Goal: Transaction & Acquisition: Purchase product/service

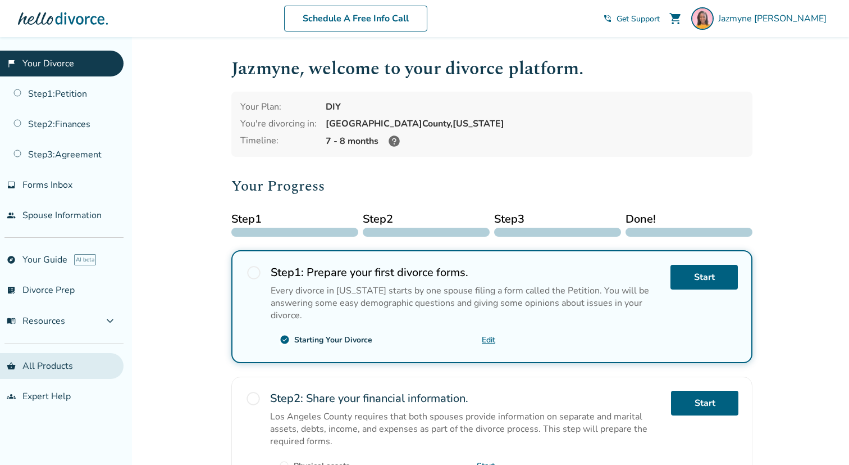
click at [34, 365] on link "shopping_basket All Products" at bounding box center [62, 366] width 124 height 26
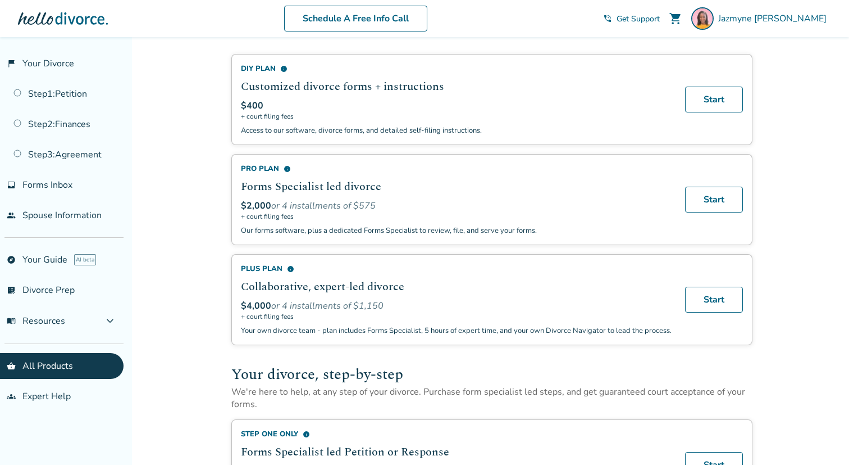
scroll to position [75, 0]
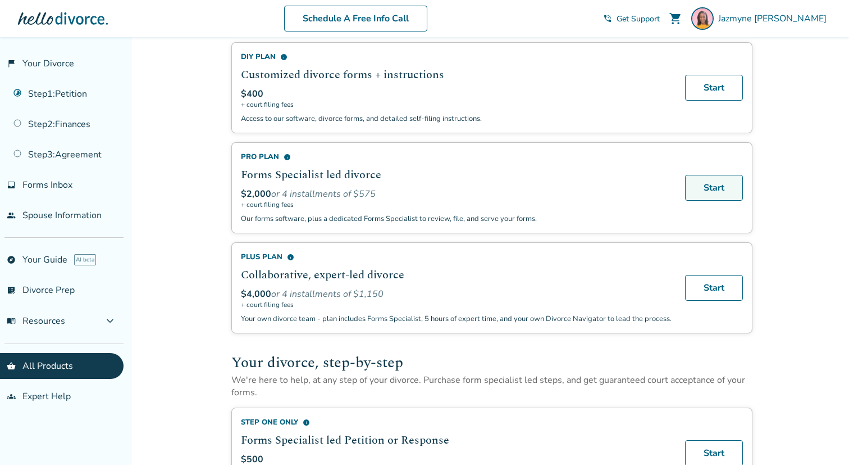
click at [713, 187] on link "Start" at bounding box center [714, 188] width 58 height 26
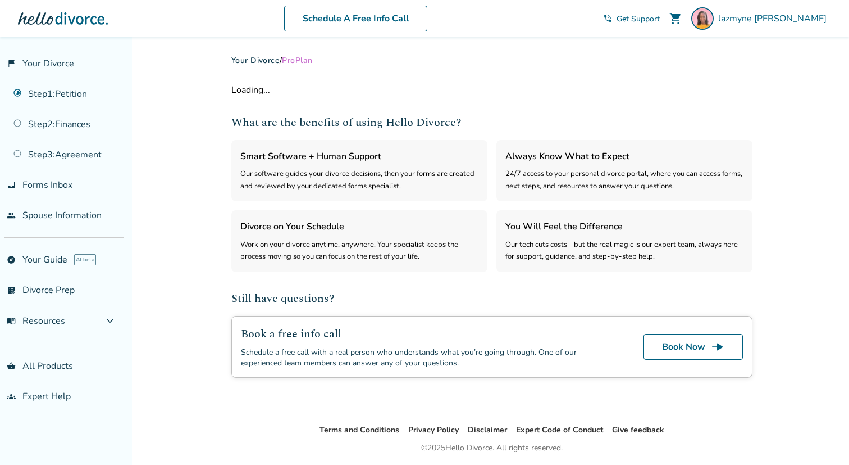
select select "***"
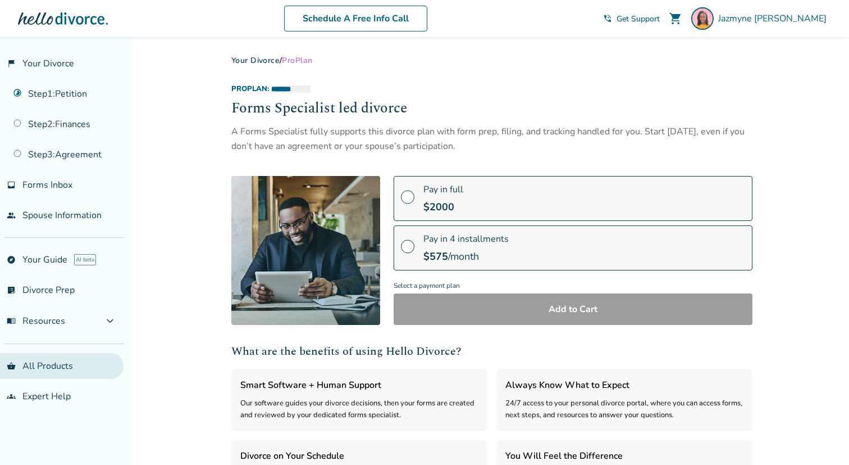
click at [37, 358] on link "shopping_basket All Products" at bounding box center [62, 366] width 124 height 26
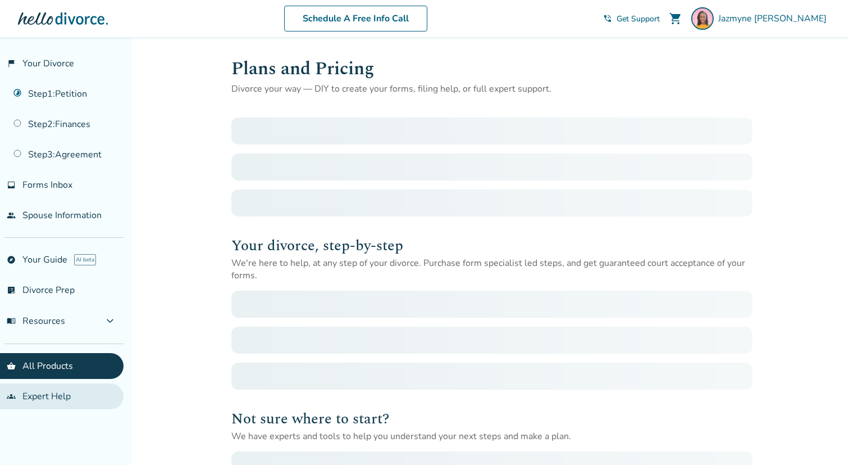
click at [34, 384] on link "groups Expert Help" at bounding box center [62, 396] width 124 height 26
